Goal: Navigation & Orientation: Understand site structure

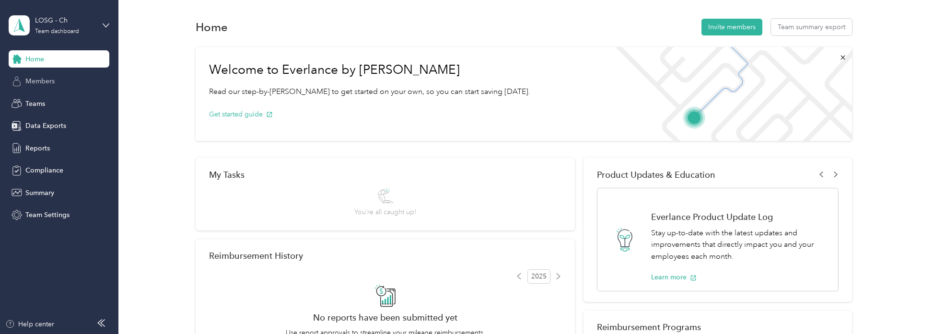
click at [46, 82] on span "Members" at bounding box center [39, 81] width 29 height 10
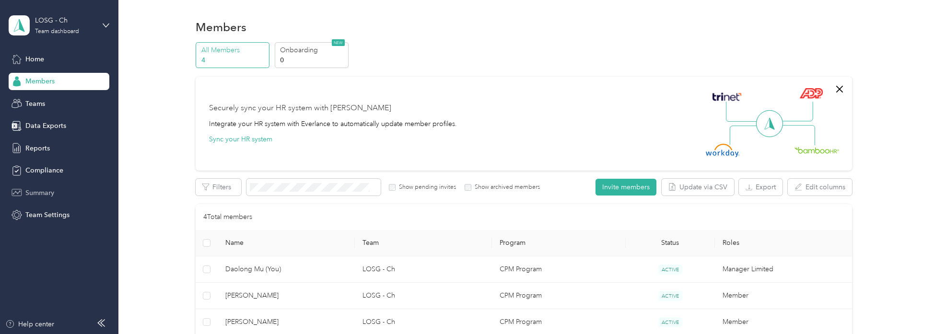
click at [51, 189] on span "Summary" at bounding box center [39, 193] width 29 height 10
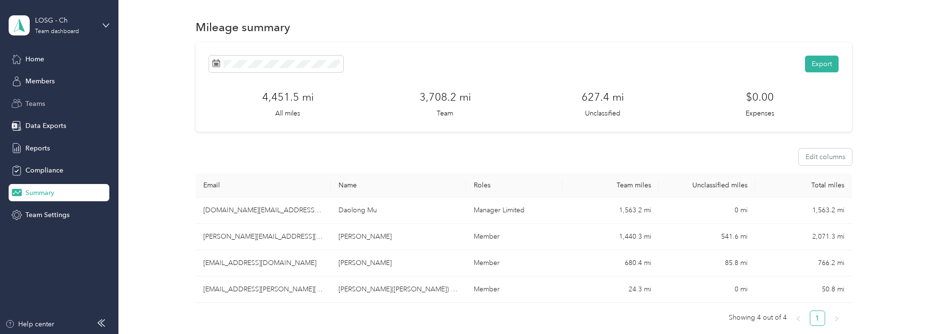
click at [37, 105] on span "Teams" at bounding box center [35, 104] width 20 height 10
